Goal: Information Seeking & Learning: Learn about a topic

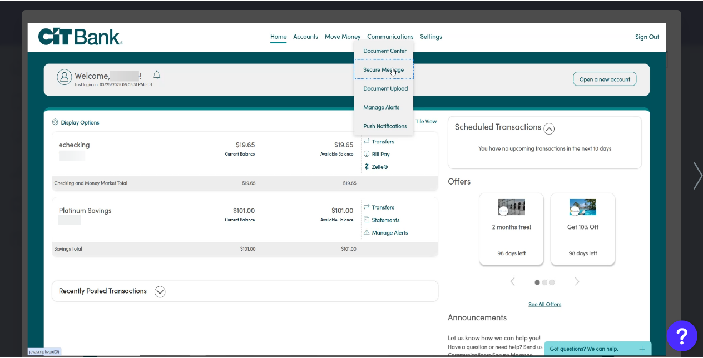
scroll to position [2709, 0]
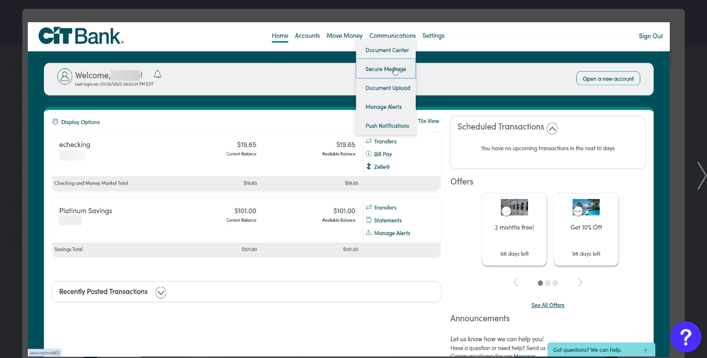
click at [679, 120] on div at bounding box center [353, 179] width 707 height 358
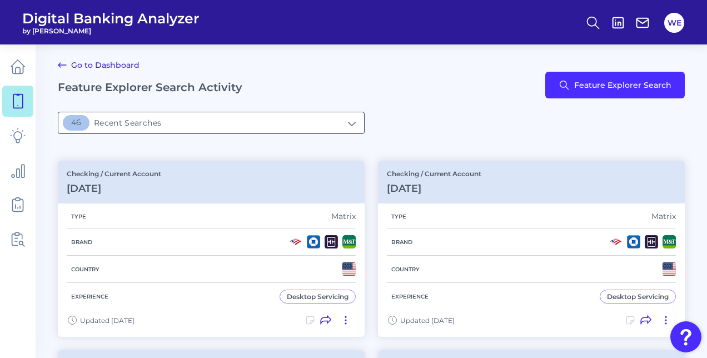
type input "46Recent Searches"
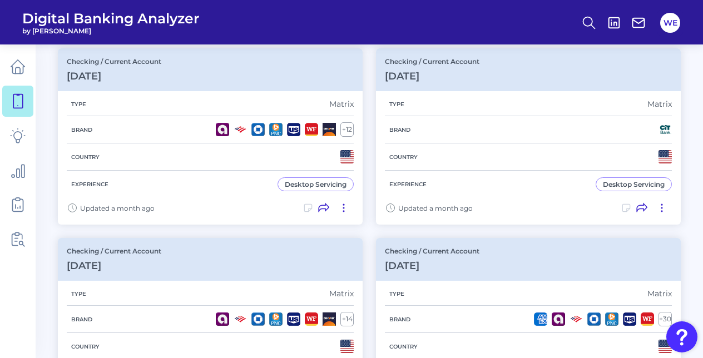
scroll to position [302, 0]
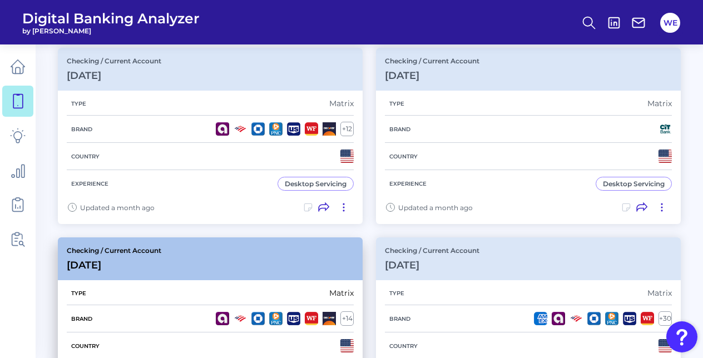
click at [248, 305] on div "Brand + 14" at bounding box center [210, 318] width 287 height 27
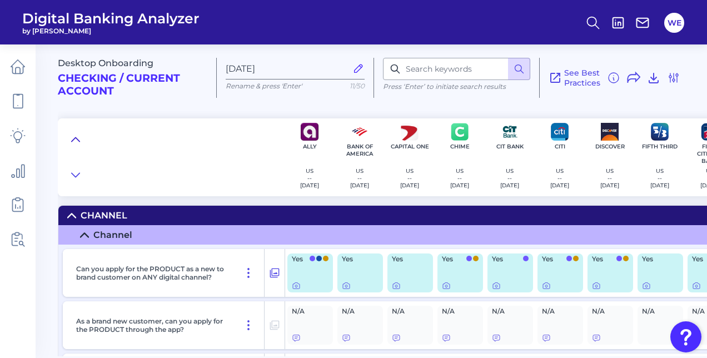
click at [82, 144] on button at bounding box center [76, 140] width 18 height 16
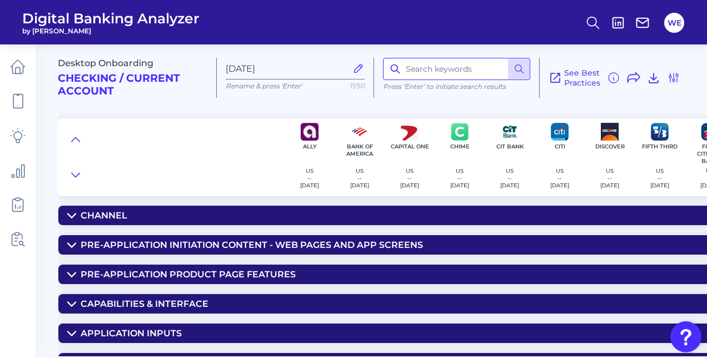
click at [439, 74] on input at bounding box center [456, 69] width 147 height 22
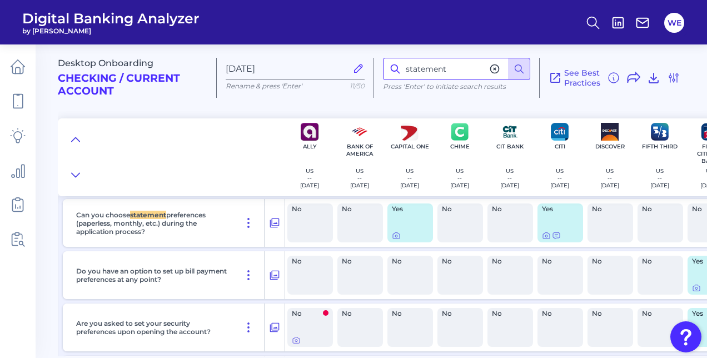
scroll to position [535, 0]
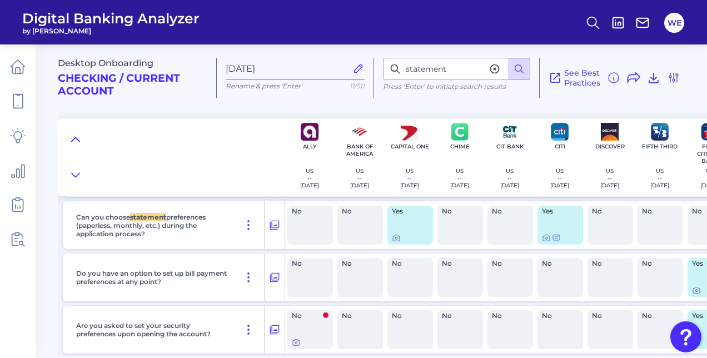
click at [80, 145] on button at bounding box center [76, 140] width 18 height 16
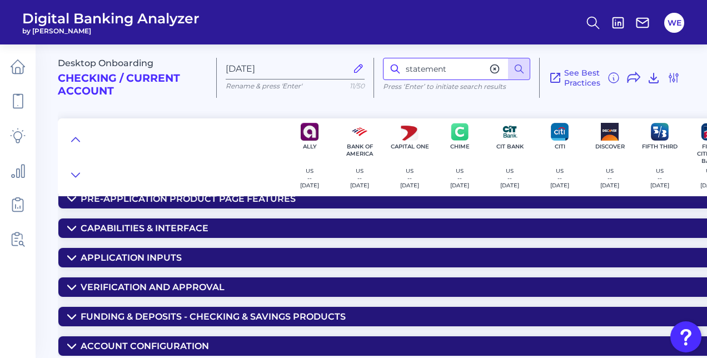
click at [465, 71] on input "statement" at bounding box center [456, 69] width 147 height 22
type input "paperless"
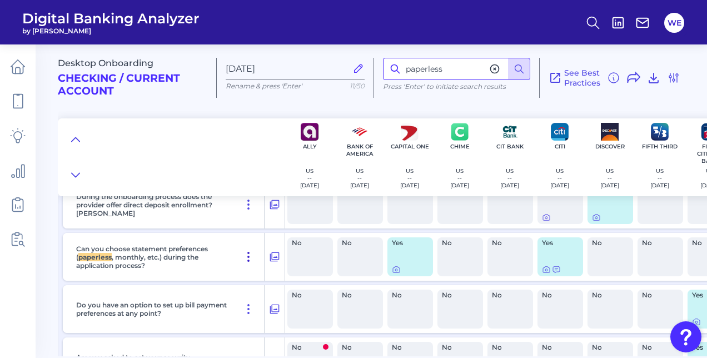
scroll to position [525, 0]
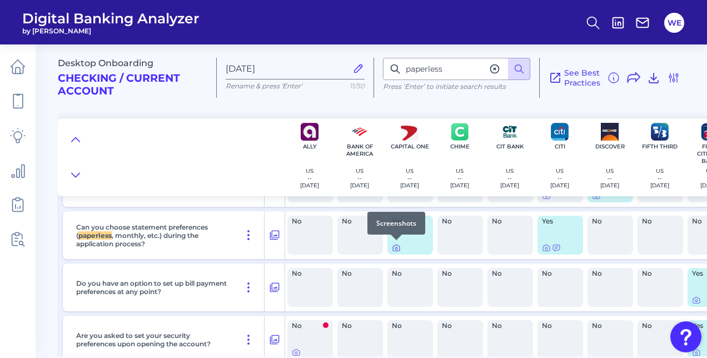
click at [399, 248] on icon at bounding box center [396, 247] width 9 height 9
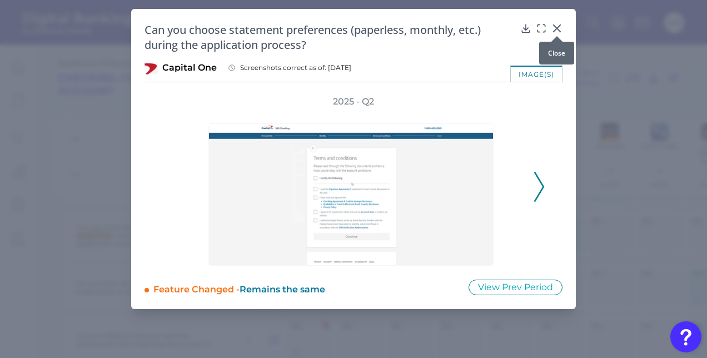
click at [558, 29] on icon at bounding box center [556, 28] width 11 height 11
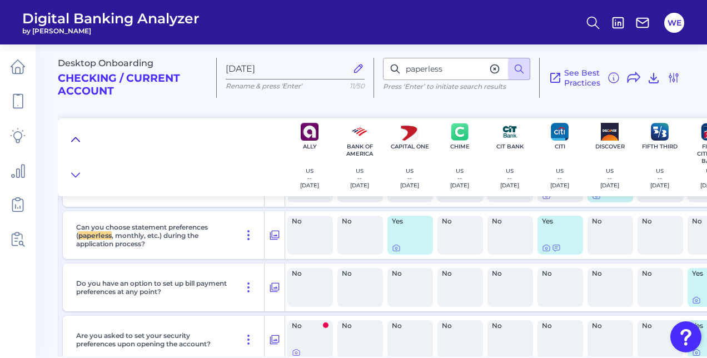
click at [75, 140] on icon at bounding box center [75, 139] width 9 height 11
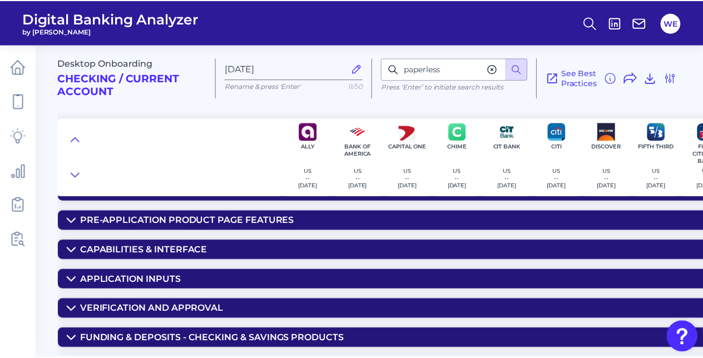
scroll to position [78, 0]
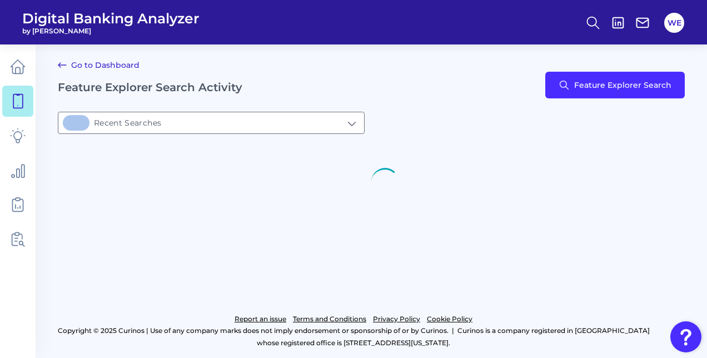
type input "46Recent Searches"
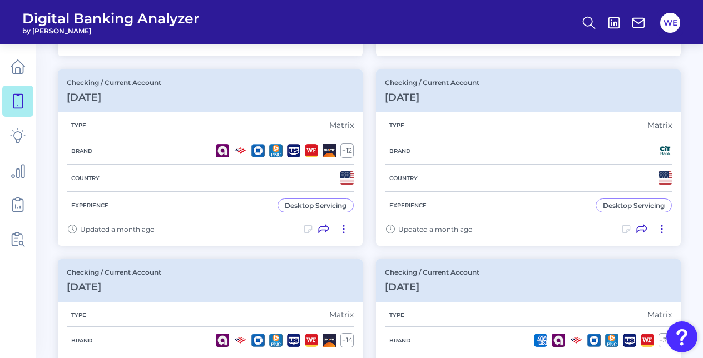
scroll to position [284, 0]
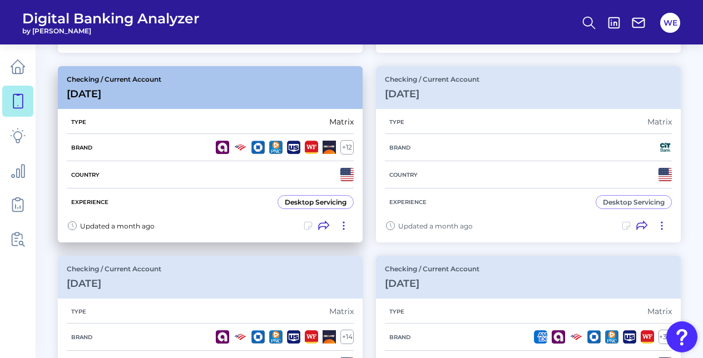
click at [301, 172] on div "Country" at bounding box center [210, 174] width 287 height 27
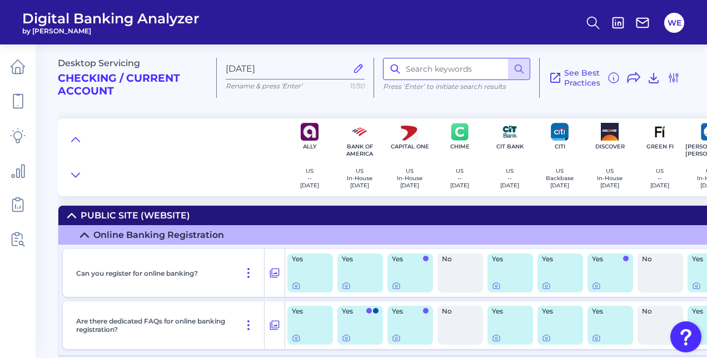
click at [433, 73] on input at bounding box center [456, 69] width 147 height 22
type input "paperles"
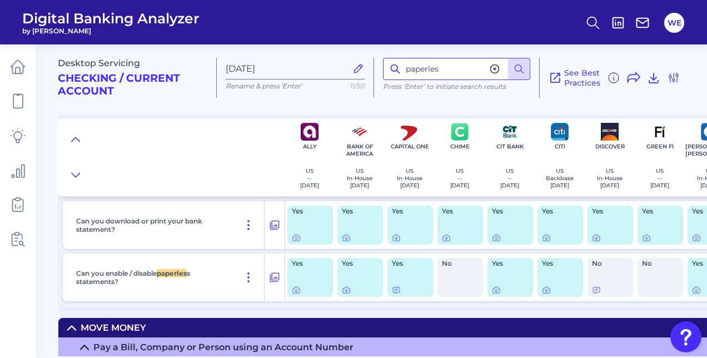
scroll to position [5040, 0]
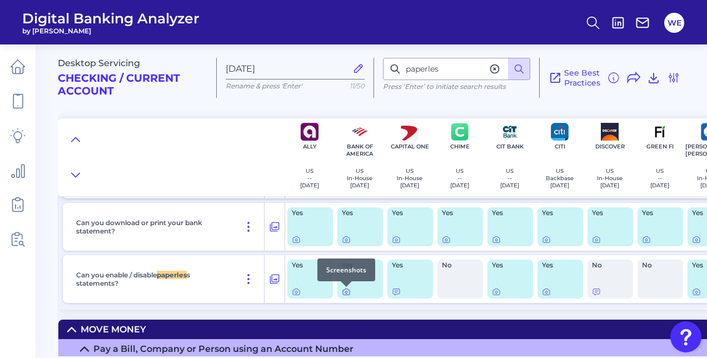
click at [350, 293] on div at bounding box center [360, 291] width 37 height 9
click at [349, 293] on icon at bounding box center [346, 291] width 9 height 9
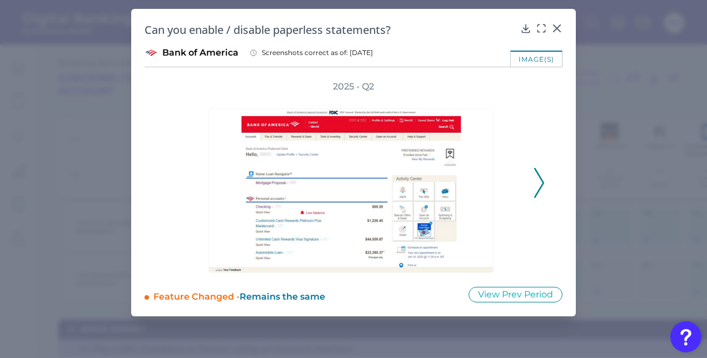
click at [533, 173] on div "2025 - Q2" at bounding box center [353, 177] width 382 height 192
click at [536, 176] on icon at bounding box center [539, 183] width 10 height 30
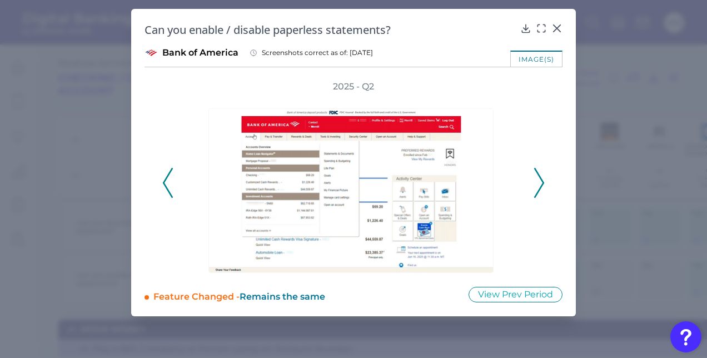
click at [536, 176] on icon at bounding box center [539, 183] width 10 height 30
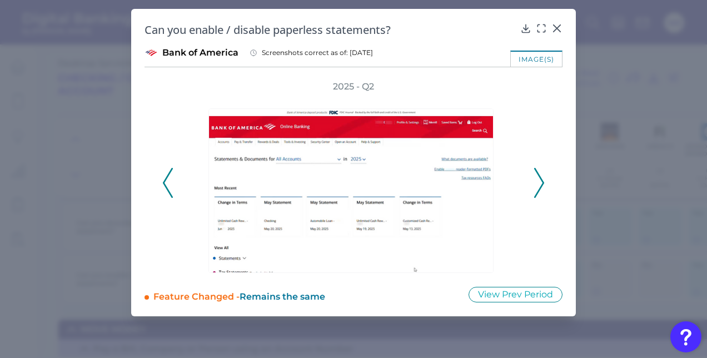
click at [536, 176] on icon at bounding box center [539, 183] width 10 height 30
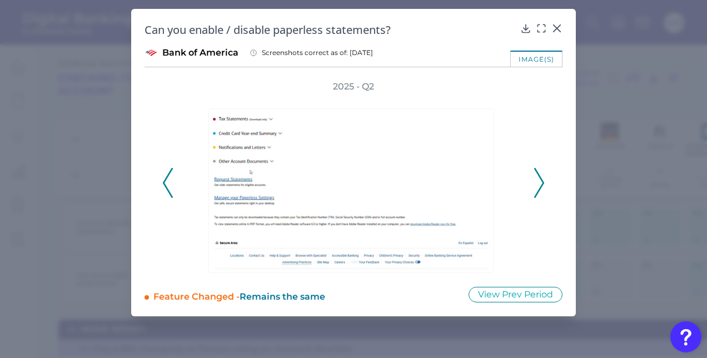
click at [536, 176] on icon at bounding box center [539, 183] width 10 height 30
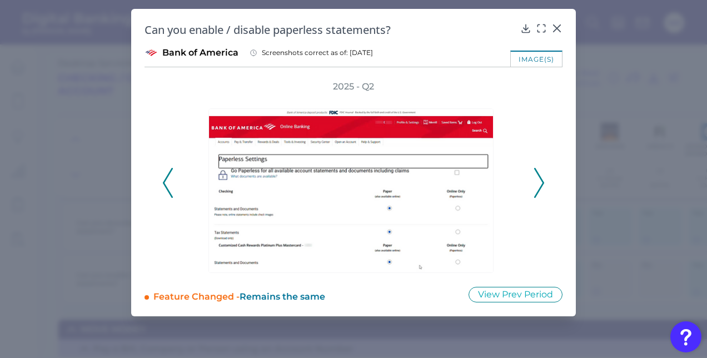
click at [537, 173] on icon at bounding box center [539, 183] width 10 height 30
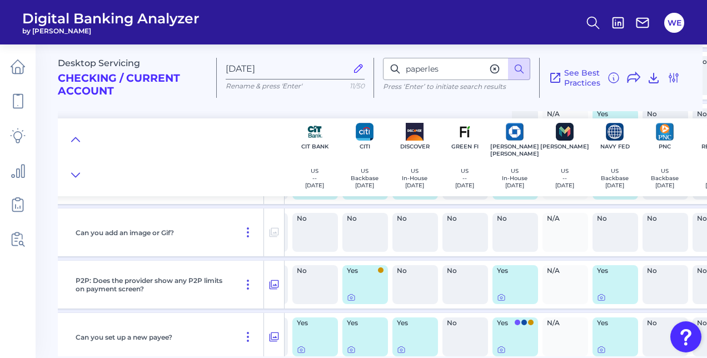
scroll to position [6788, 196]
click at [79, 146] on button at bounding box center [76, 140] width 18 height 16
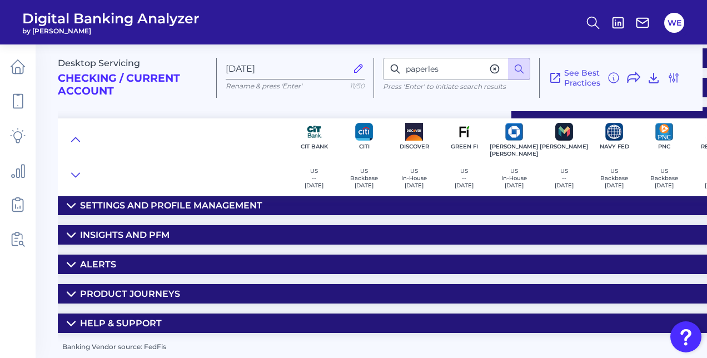
click at [115, 206] on div "Settings and Profile Management" at bounding box center [171, 205] width 182 height 11
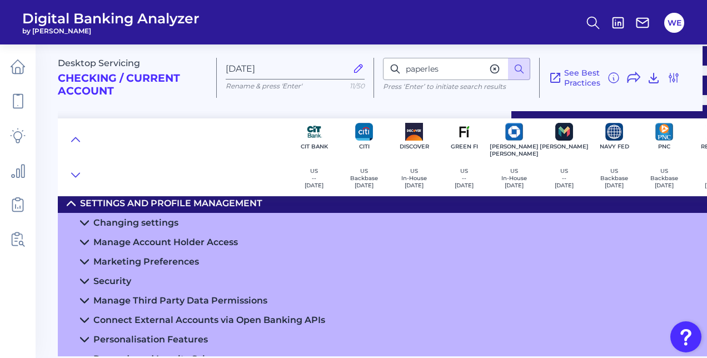
click at [120, 217] on div "Changing settings" at bounding box center [135, 222] width 85 height 11
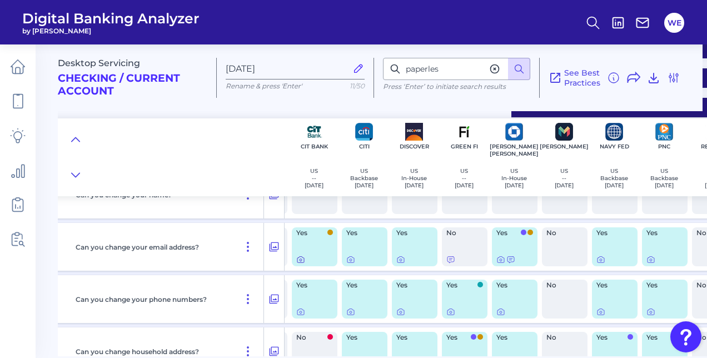
scroll to position [235, 196]
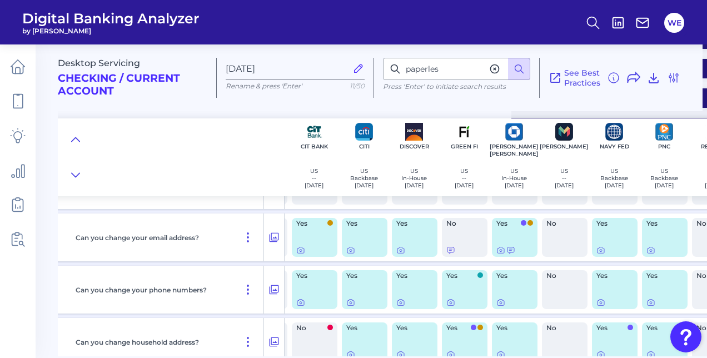
click at [299, 296] on div "Yes" at bounding box center [315, 289] width 46 height 39
click at [299, 301] on icon at bounding box center [300, 302] width 9 height 9
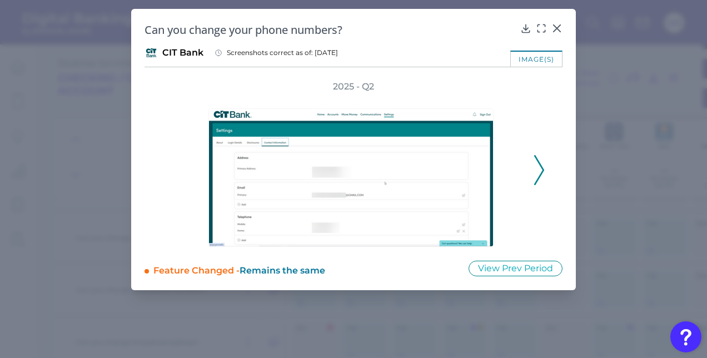
click at [541, 155] on icon at bounding box center [539, 170] width 10 height 30
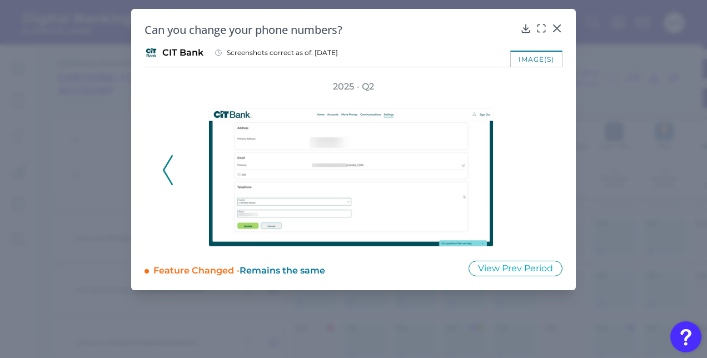
click at [159, 166] on div "2025 - Q2" at bounding box center [354, 164] width 418 height 166
click at [160, 168] on div "2025 - Q2" at bounding box center [354, 164] width 418 height 166
click at [165, 171] on polyline at bounding box center [167, 170] width 8 height 28
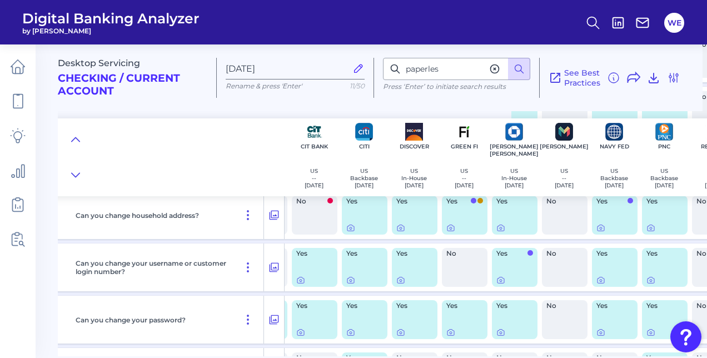
scroll to position [362, 196]
click at [302, 275] on div at bounding box center [300, 271] width 11 height 11
click at [300, 280] on icon at bounding box center [301, 280] width 2 height 2
click at [300, 331] on icon at bounding box center [301, 332] width 2 height 2
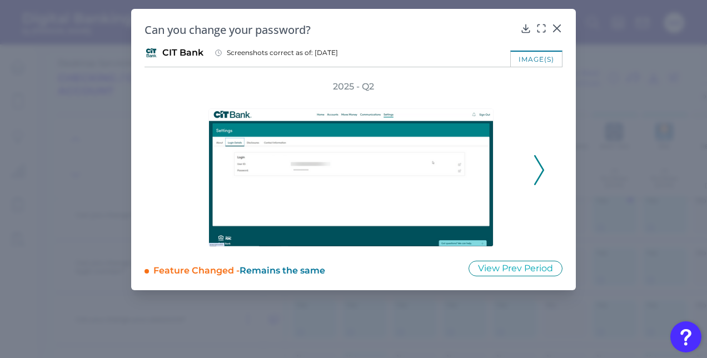
click at [541, 173] on polyline at bounding box center [539, 170] width 8 height 28
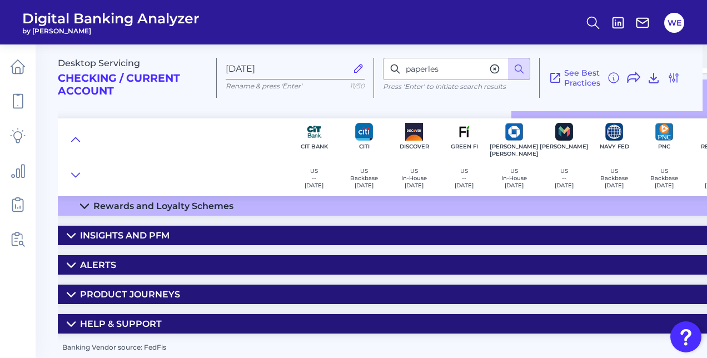
scroll to position [686, 196]
